Goal: Transaction & Acquisition: Subscribe to service/newsletter

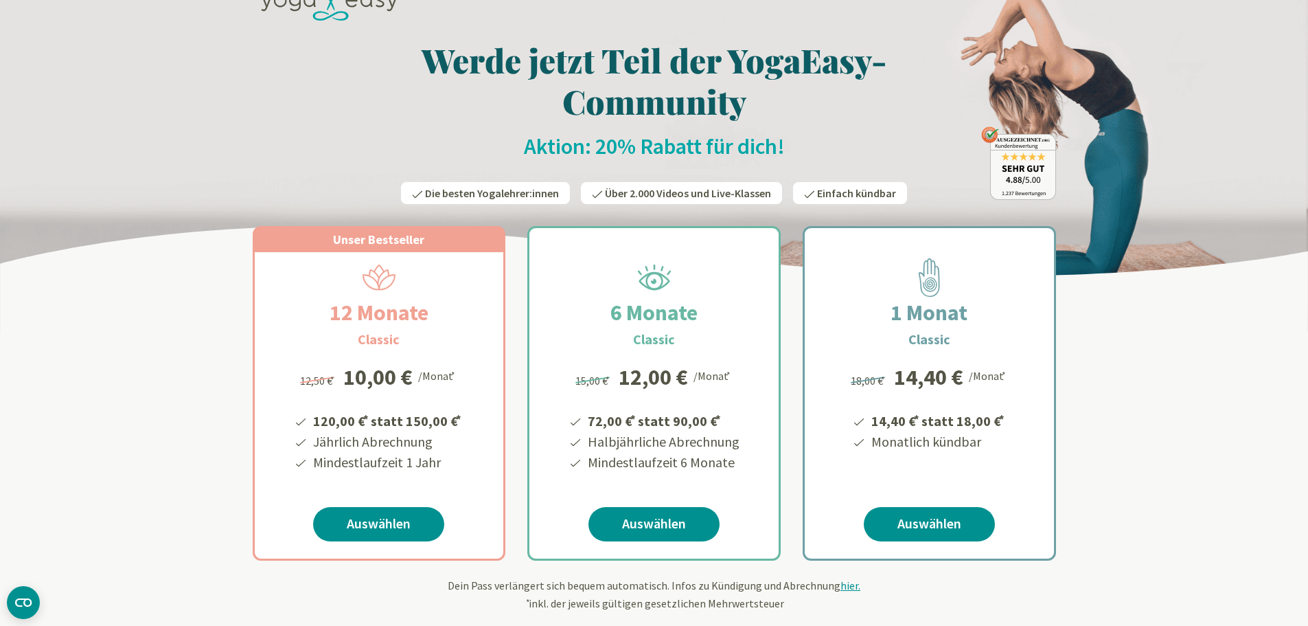
scroll to position [69, 0]
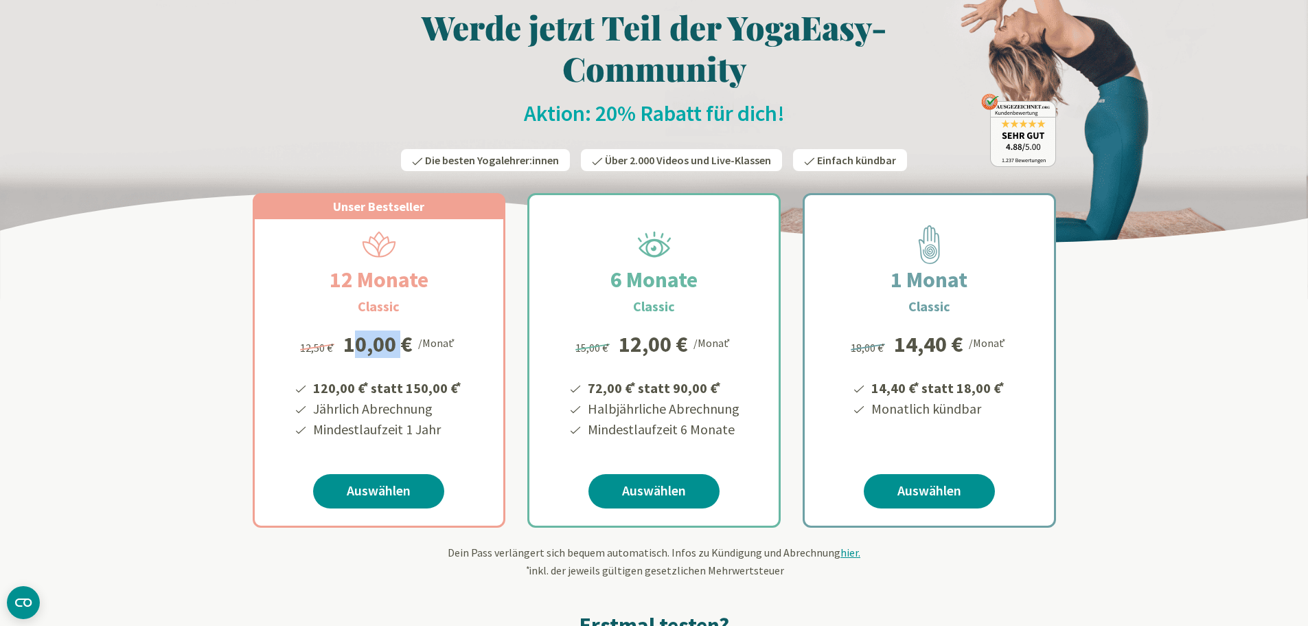
drag, startPoint x: 348, startPoint y: 346, endPoint x: 397, endPoint y: 348, distance: 48.8
click at [397, 348] on div "10,00 €" at bounding box center [377, 344] width 69 height 22
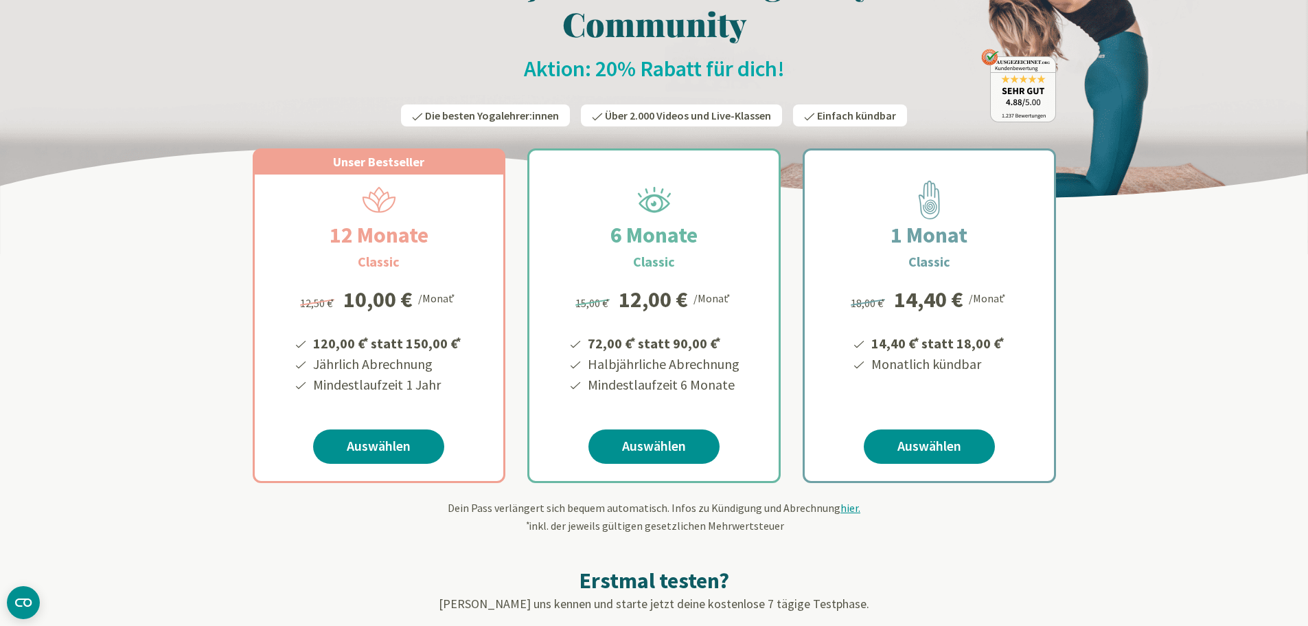
scroll to position [137, 0]
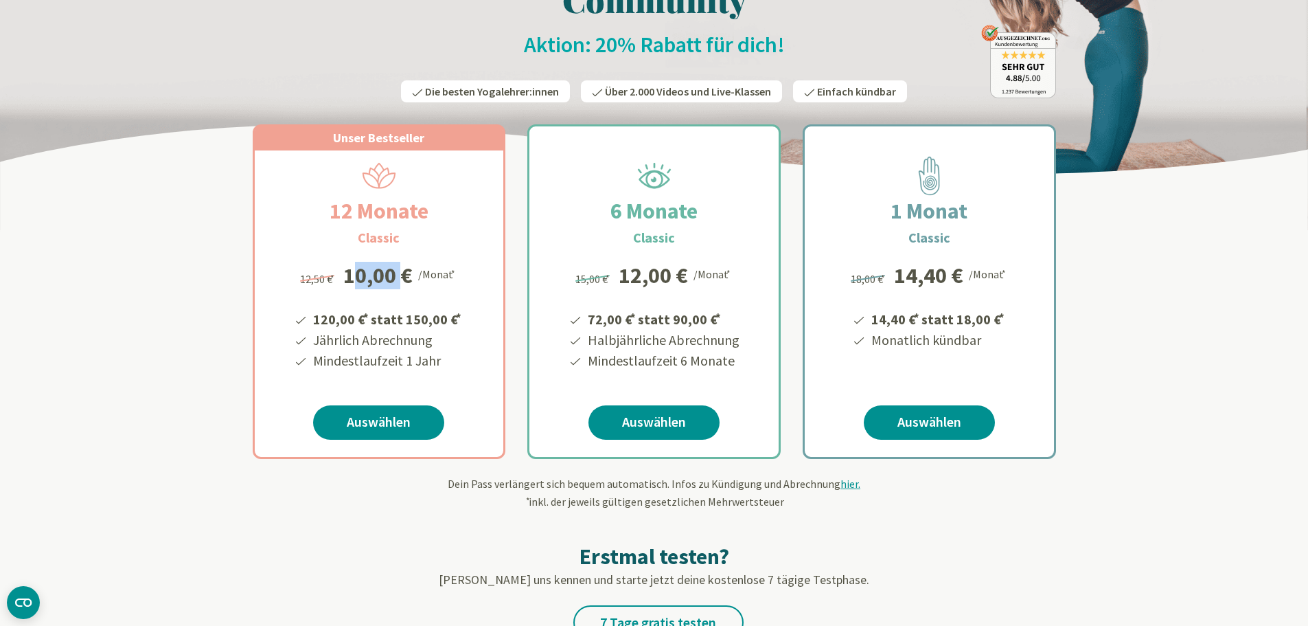
drag, startPoint x: 348, startPoint y: 274, endPoint x: 398, endPoint y: 277, distance: 50.9
click at [398, 277] on div "10,00 €" at bounding box center [377, 275] width 69 height 22
drag, startPoint x: 313, startPoint y: 317, endPoint x: 350, endPoint y: 316, distance: 37.1
click at [350, 316] on li "120,00 € * statt 150,00 € *" at bounding box center [387, 317] width 152 height 23
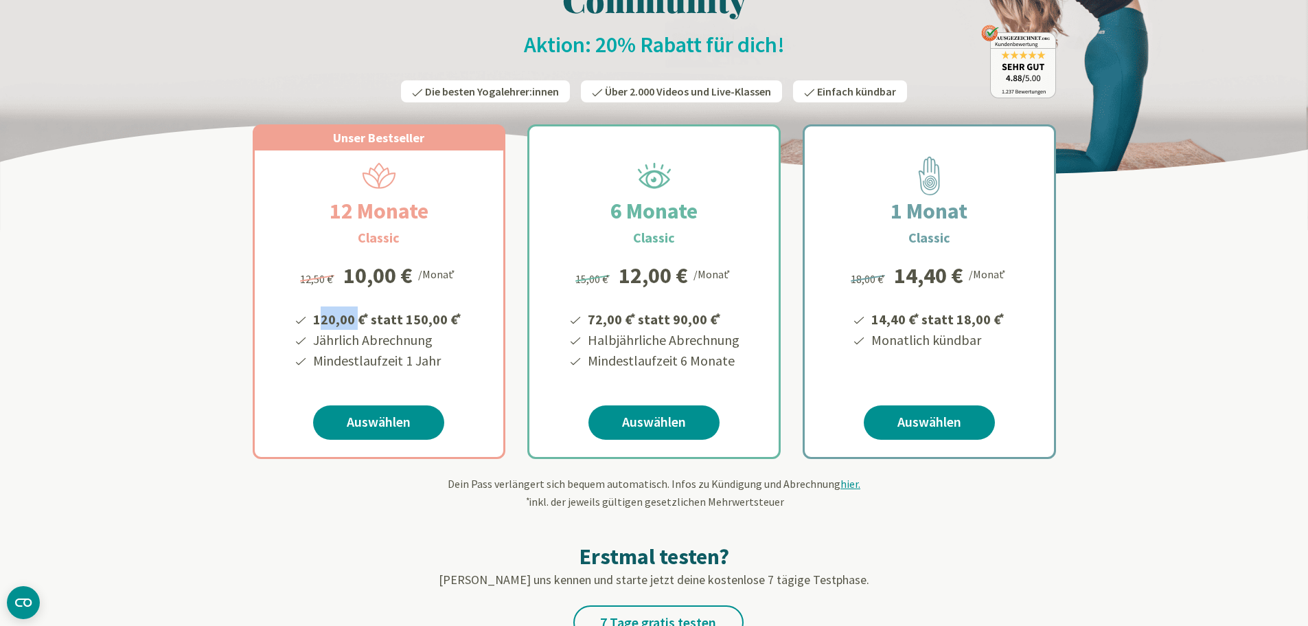
click at [350, 316] on li "120,00 € * statt 150,00 € *" at bounding box center [387, 317] width 152 height 23
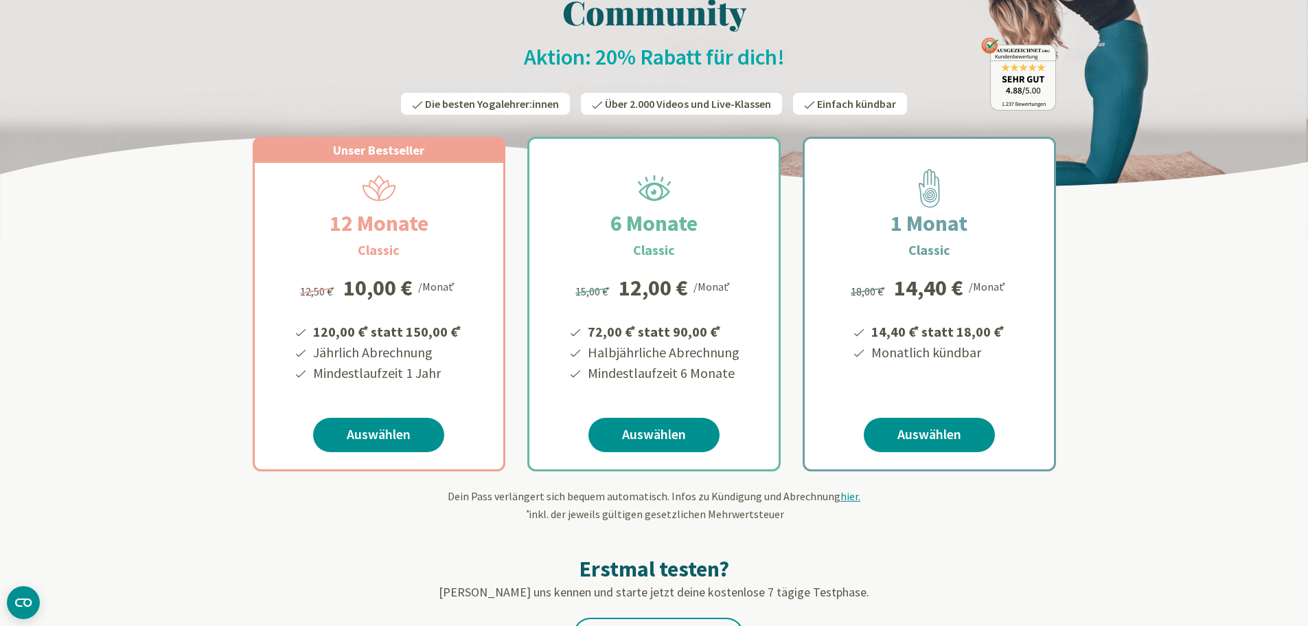
scroll to position [0, 0]
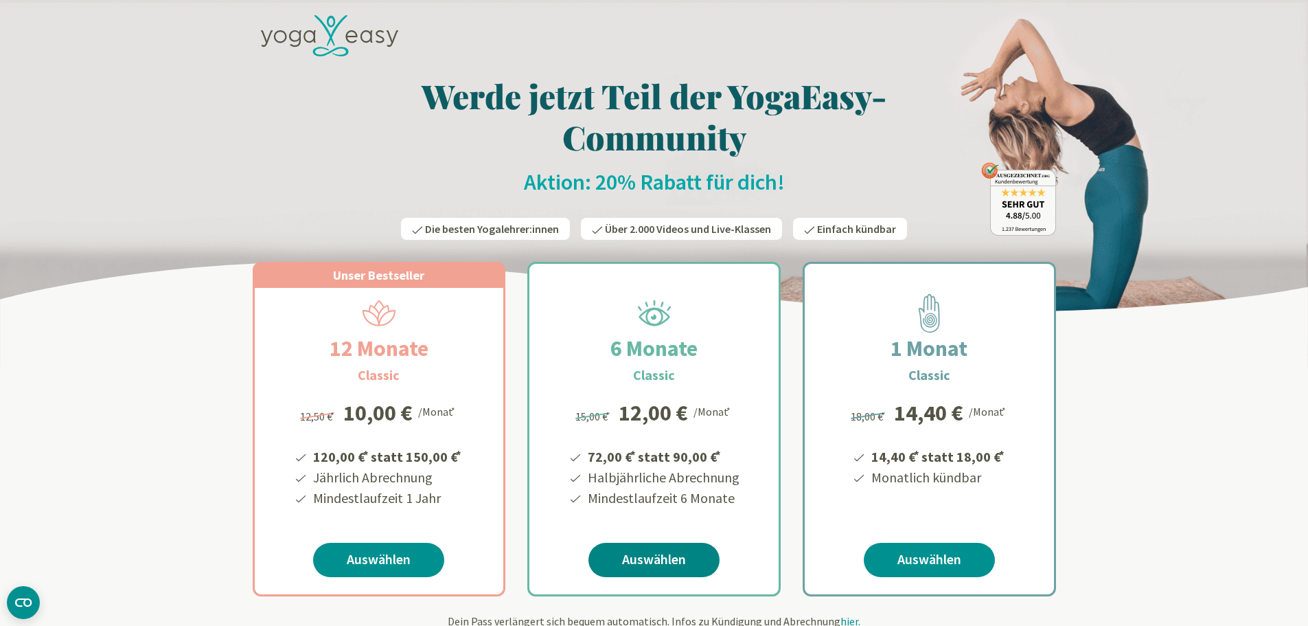
click at [679, 551] on link "Auswählen" at bounding box center [654, 560] width 131 height 34
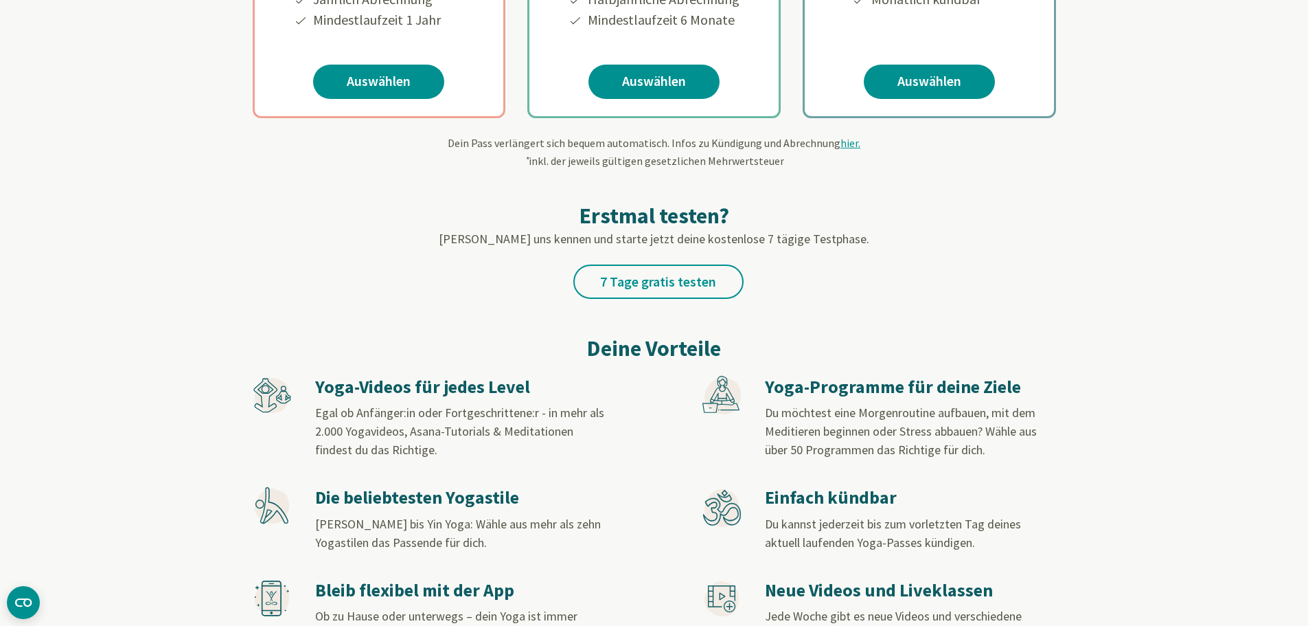
scroll to position [468, 0]
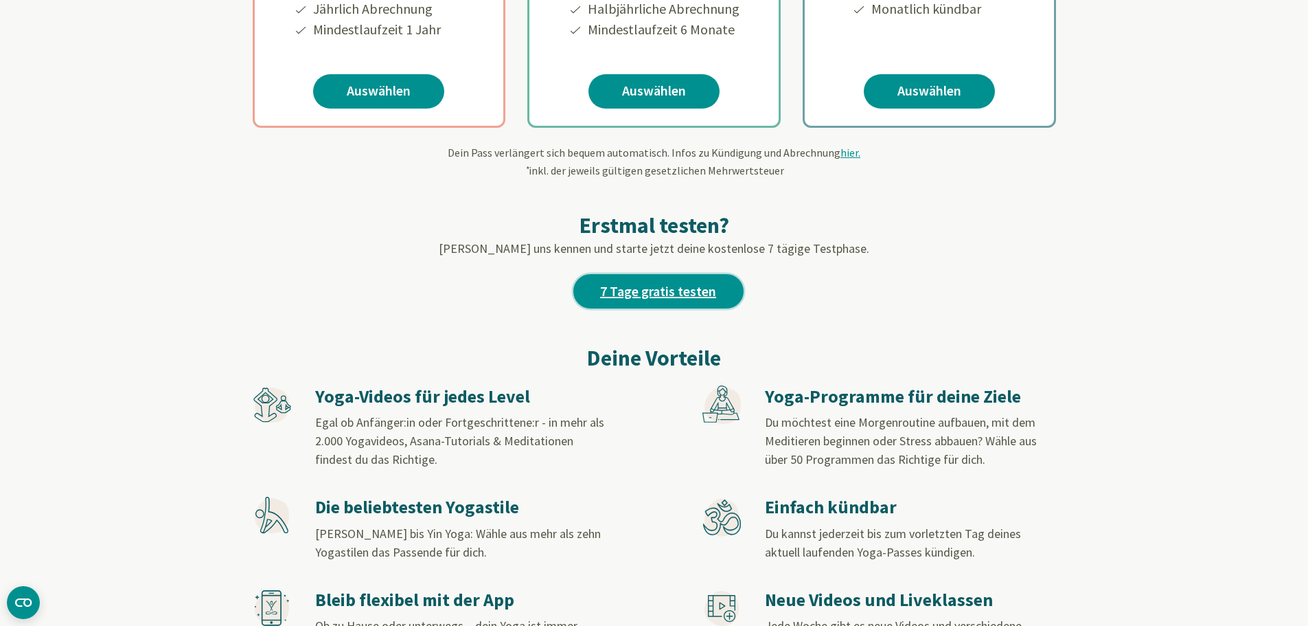
click at [713, 299] on link "7 Tage gratis testen" at bounding box center [658, 291] width 170 height 34
